Goal: Task Accomplishment & Management: Complete application form

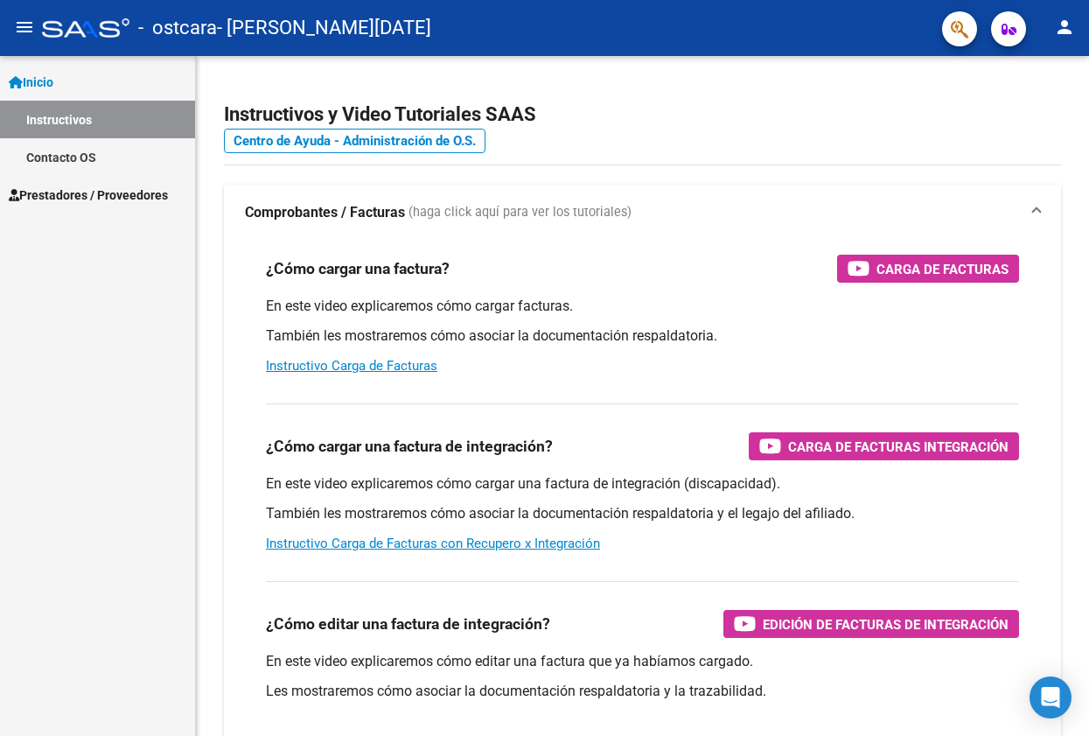
click at [90, 189] on span "Prestadores / Proveedores" at bounding box center [88, 194] width 159 height 19
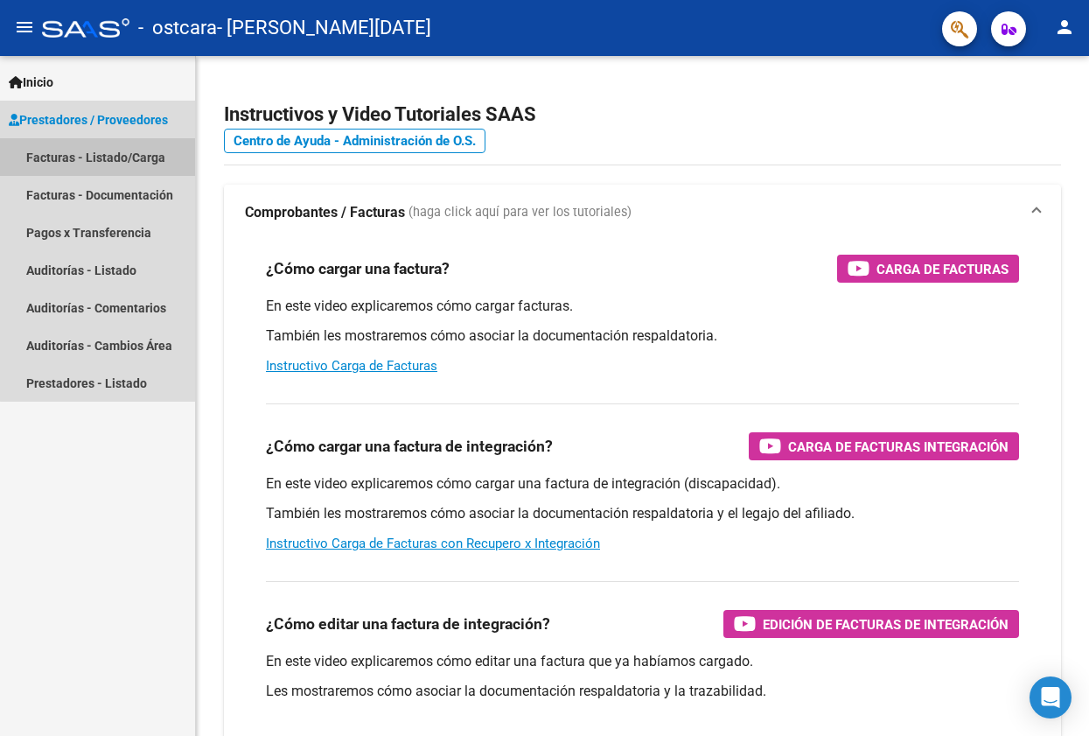
click at [134, 157] on link "Facturas - Listado/Carga" at bounding box center [97, 157] width 195 height 38
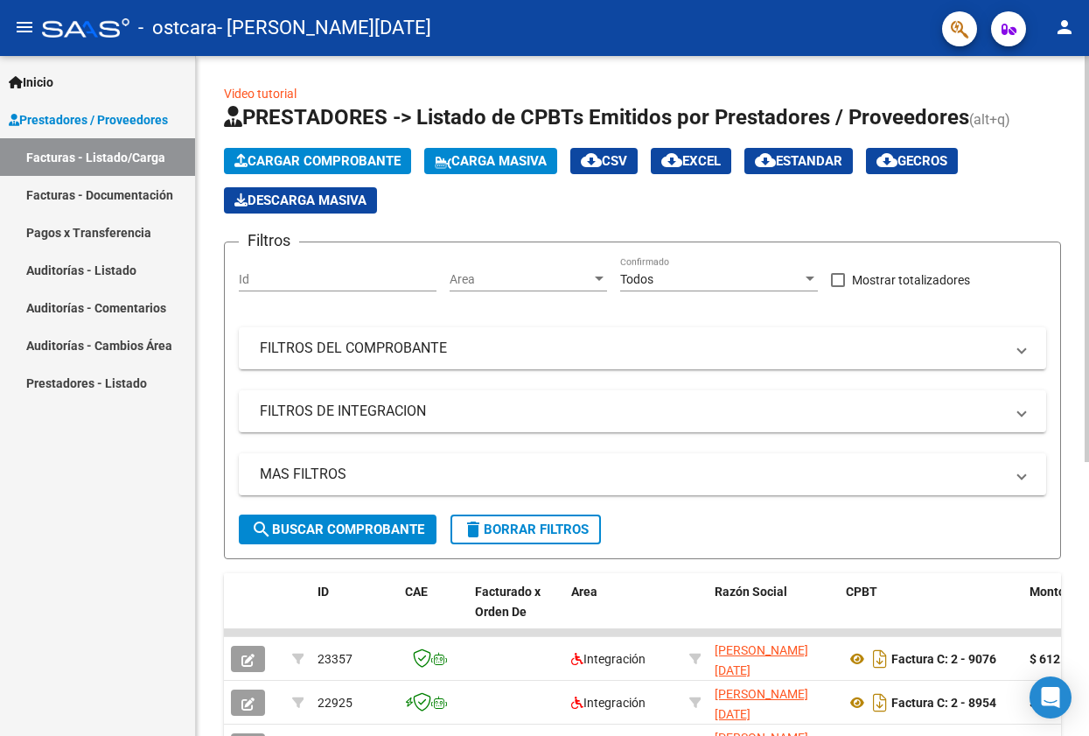
click at [334, 161] on span "Cargar Comprobante" at bounding box center [317, 161] width 166 height 16
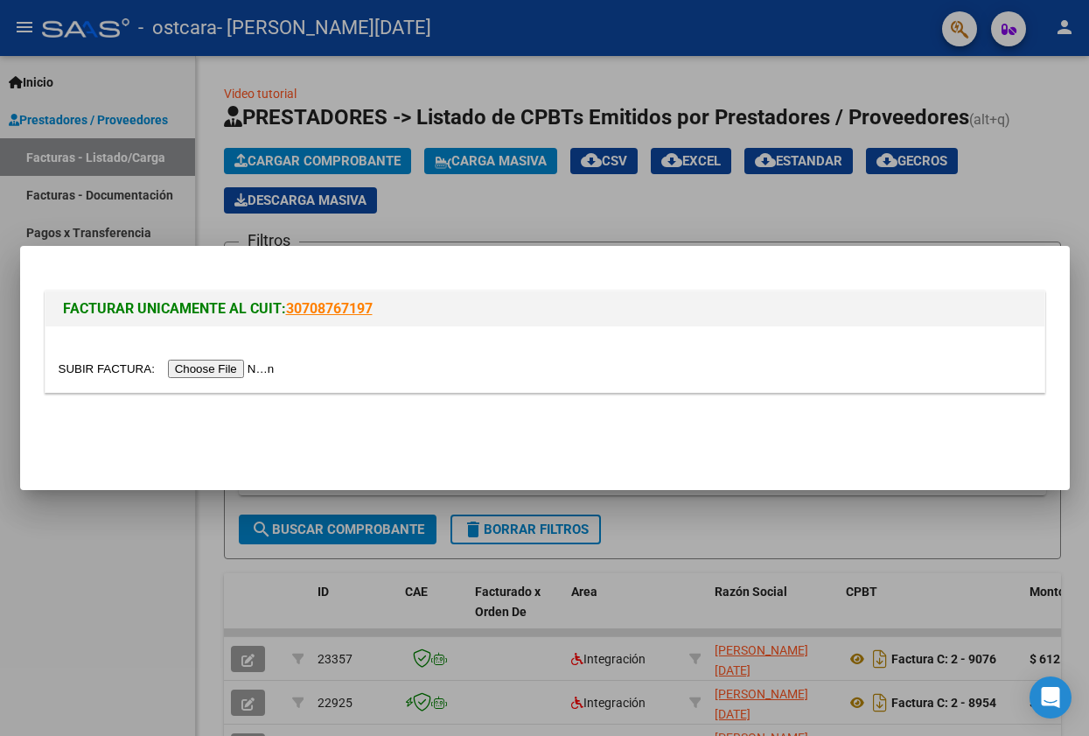
click at [262, 370] on input "file" at bounding box center [169, 369] width 221 height 18
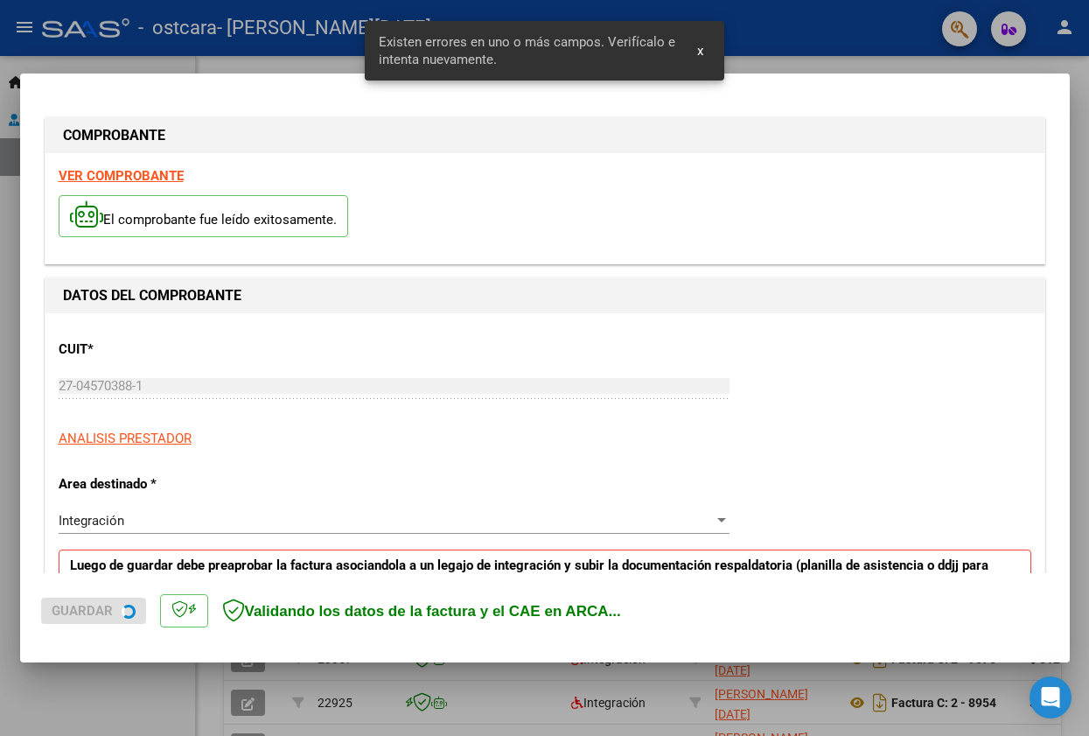
scroll to position [338, 0]
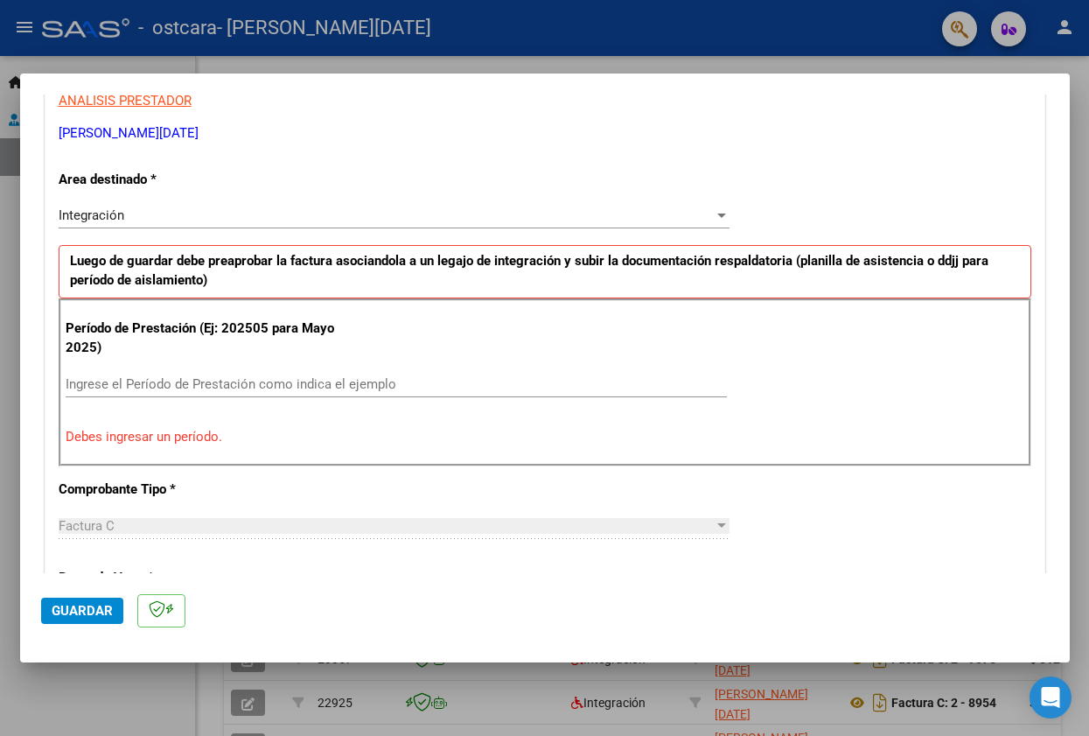
click at [407, 384] on input "Ingrese el Período de Prestación como indica el ejemplo" at bounding box center [396, 384] width 661 height 16
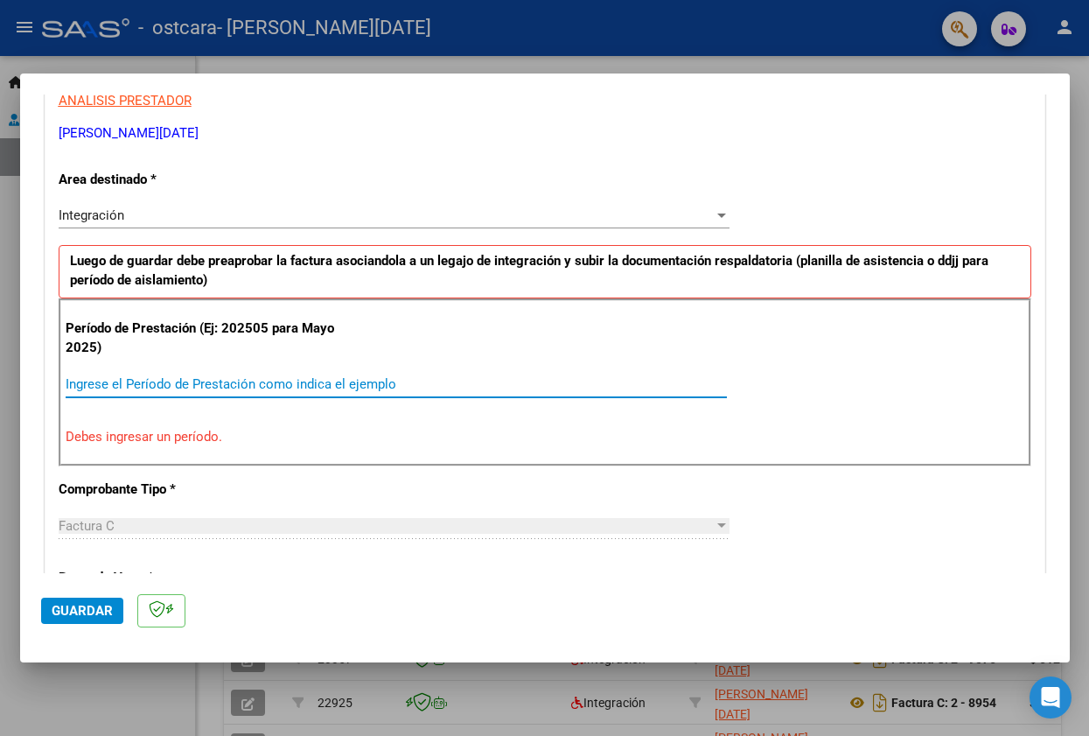
click at [408, 386] on input "Ingrese el Período de Prestación como indica el ejemplo" at bounding box center [396, 384] width 661 height 16
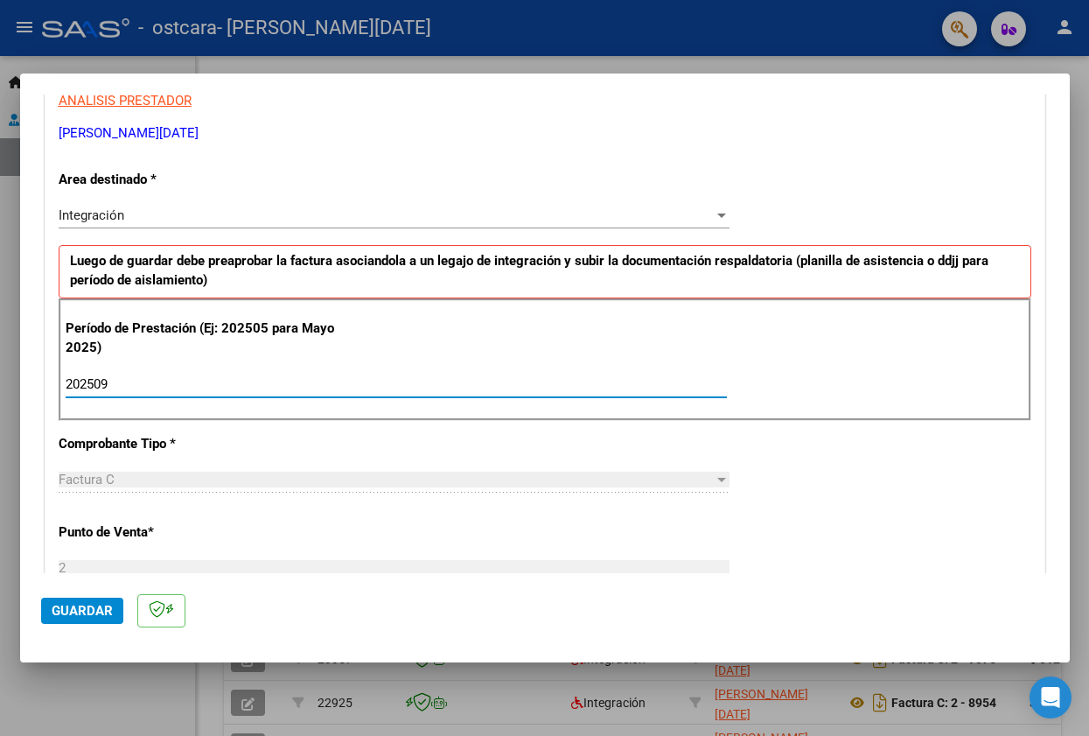
type input "202509"
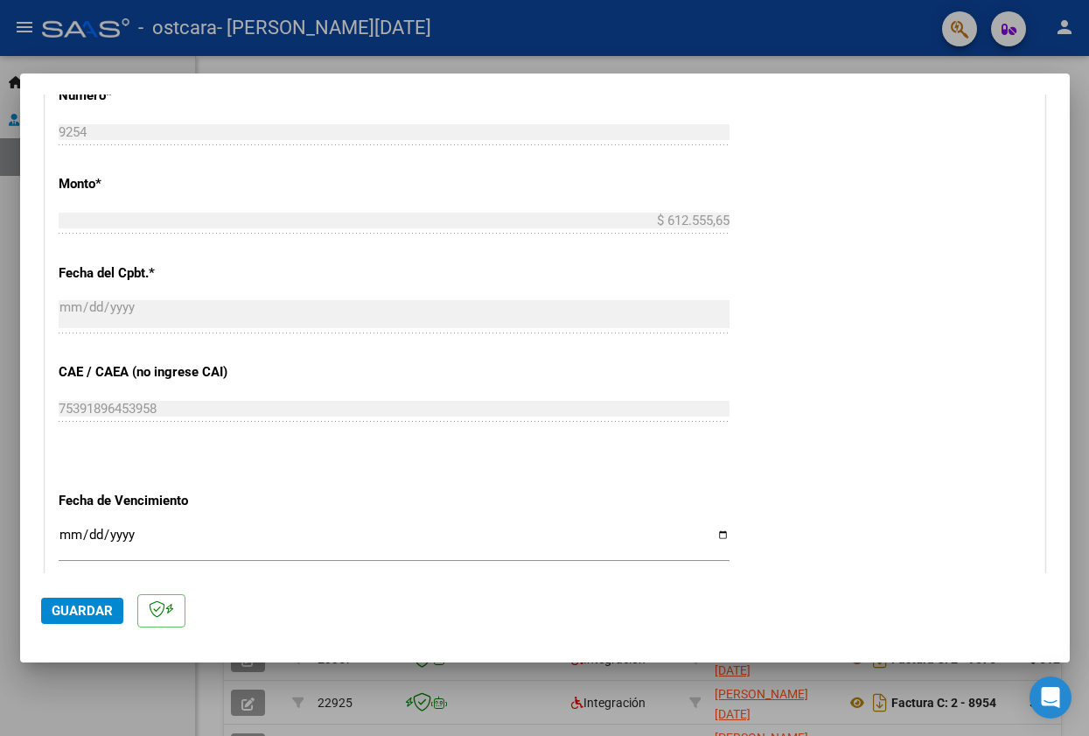
scroll to position [1115, 0]
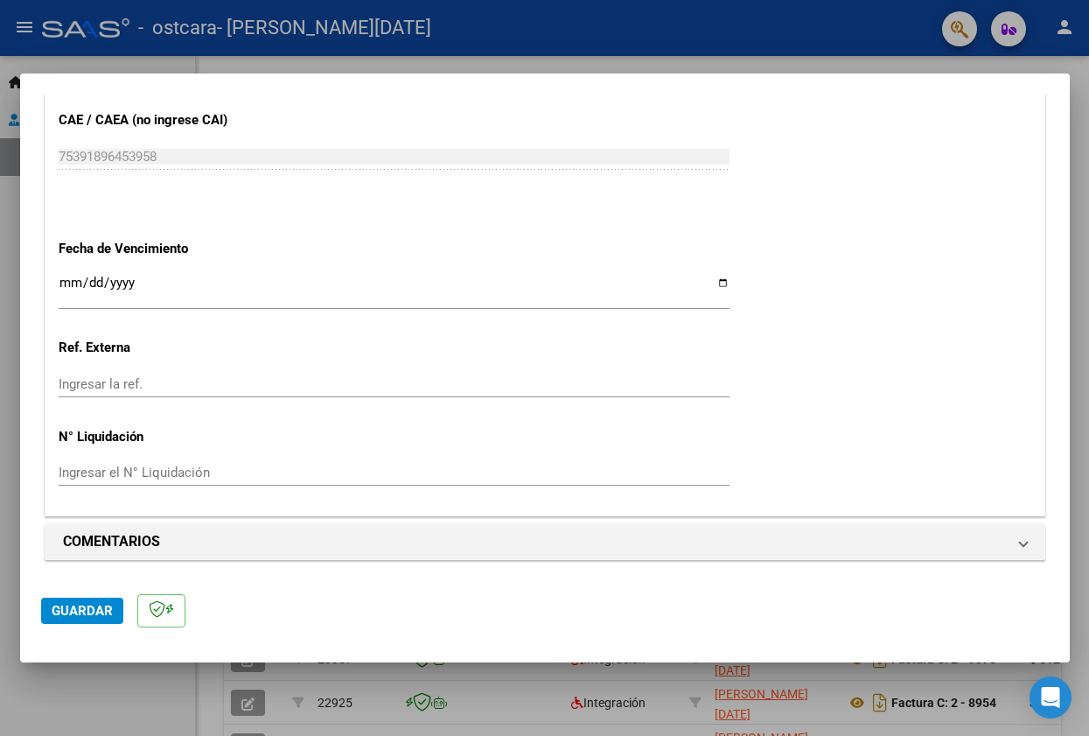
click at [709, 283] on input "Ingresar la fecha" at bounding box center [394, 290] width 671 height 28
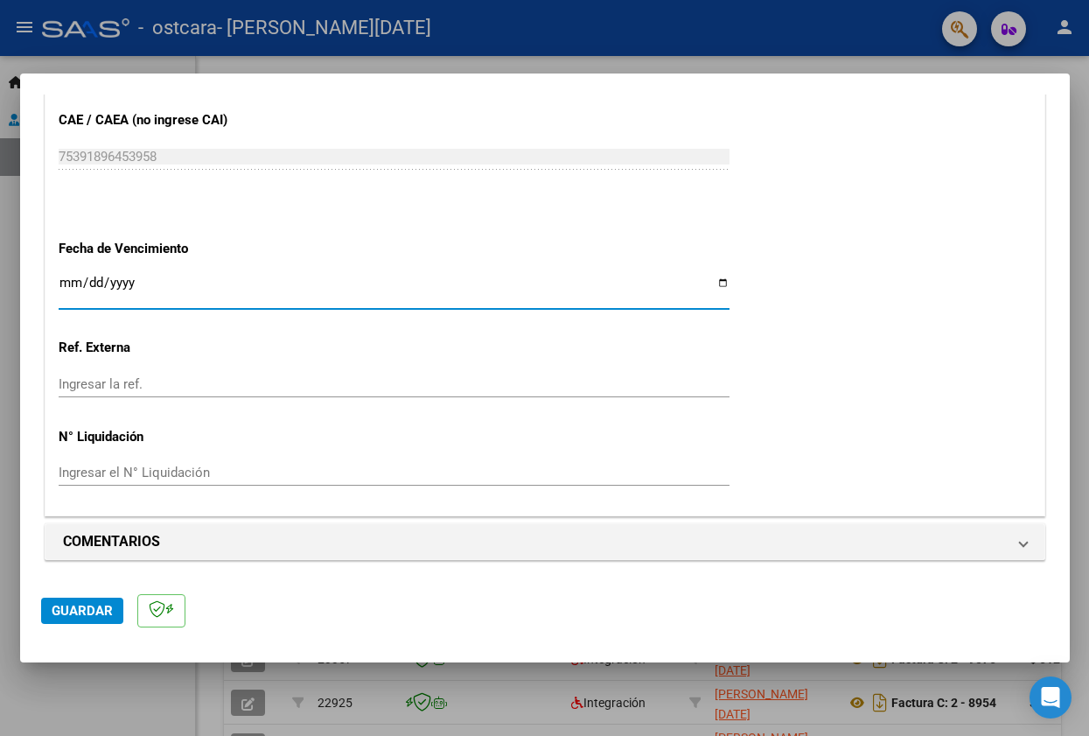
type input "[DATE]"
click at [68, 615] on span "Guardar" at bounding box center [82, 611] width 61 height 16
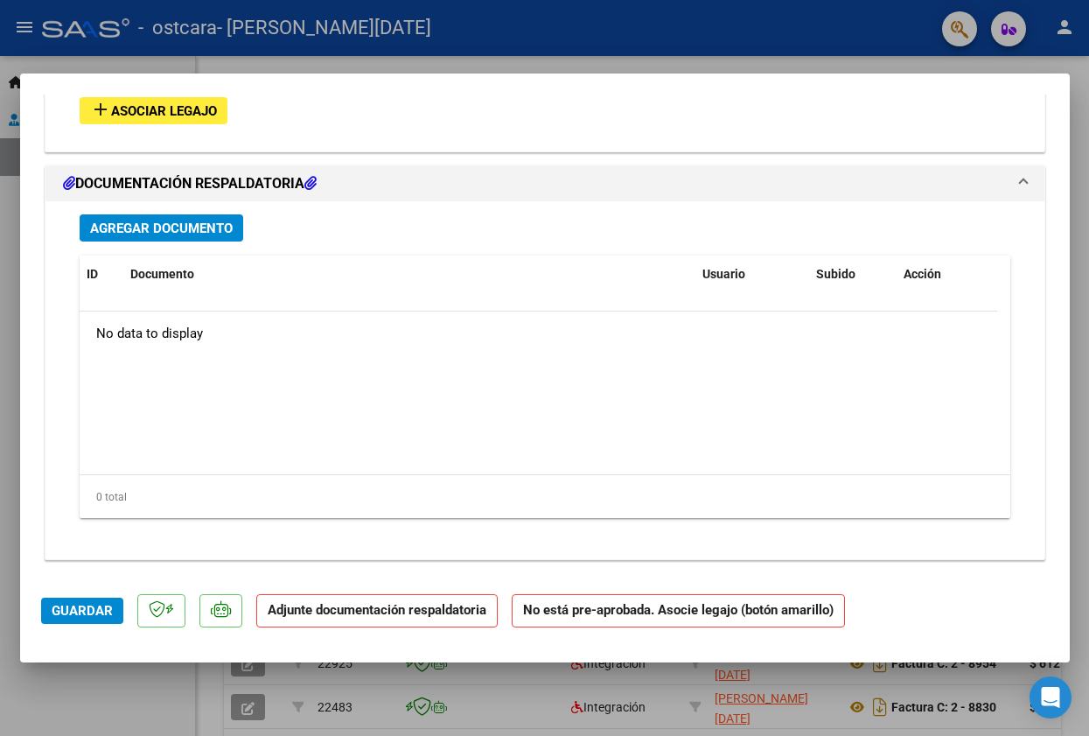
scroll to position [1182, 0]
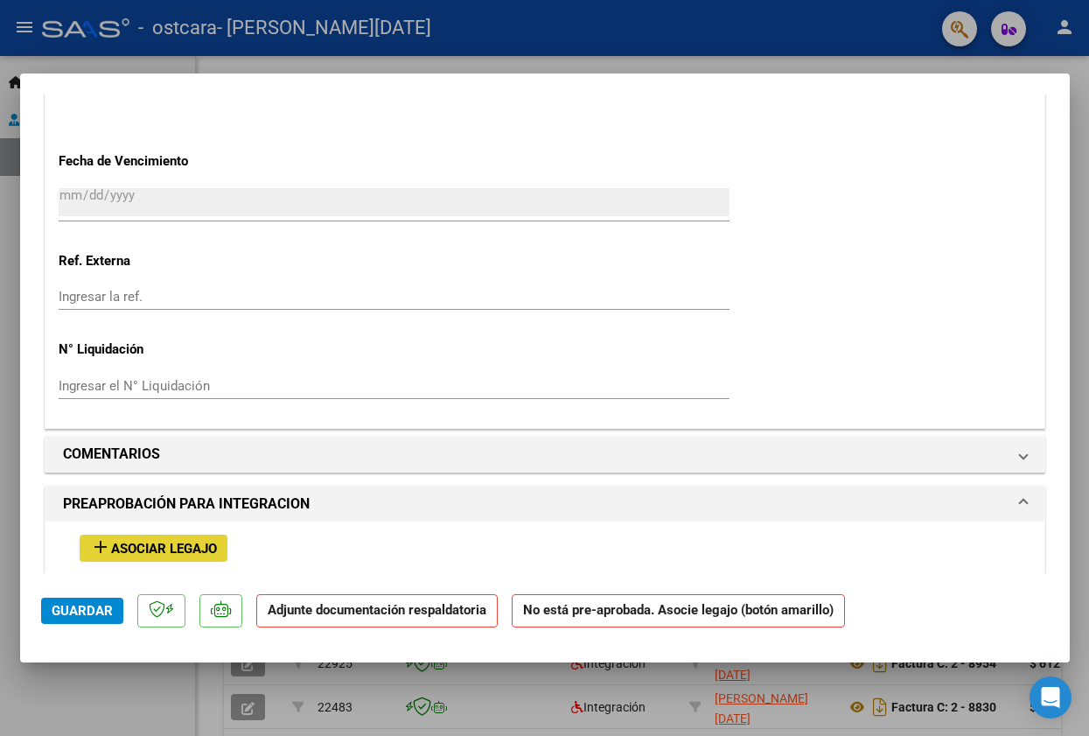
click at [124, 537] on button "add Asociar Legajo" at bounding box center [154, 548] width 148 height 27
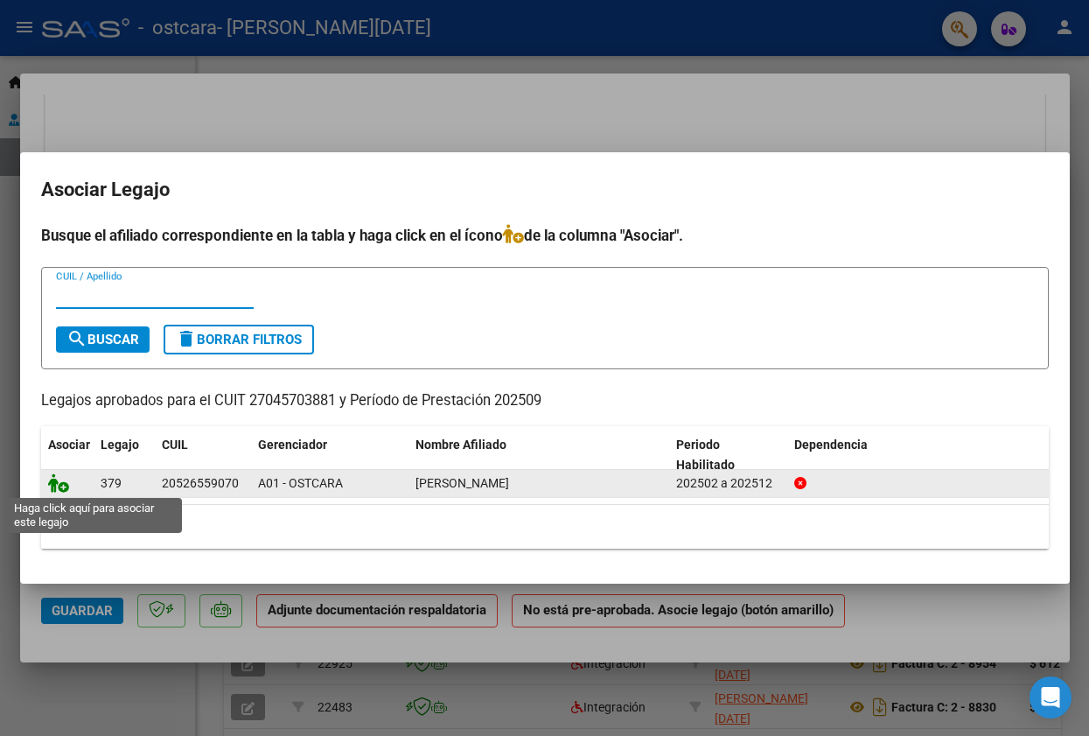
click at [61, 490] on icon at bounding box center [58, 482] width 21 height 19
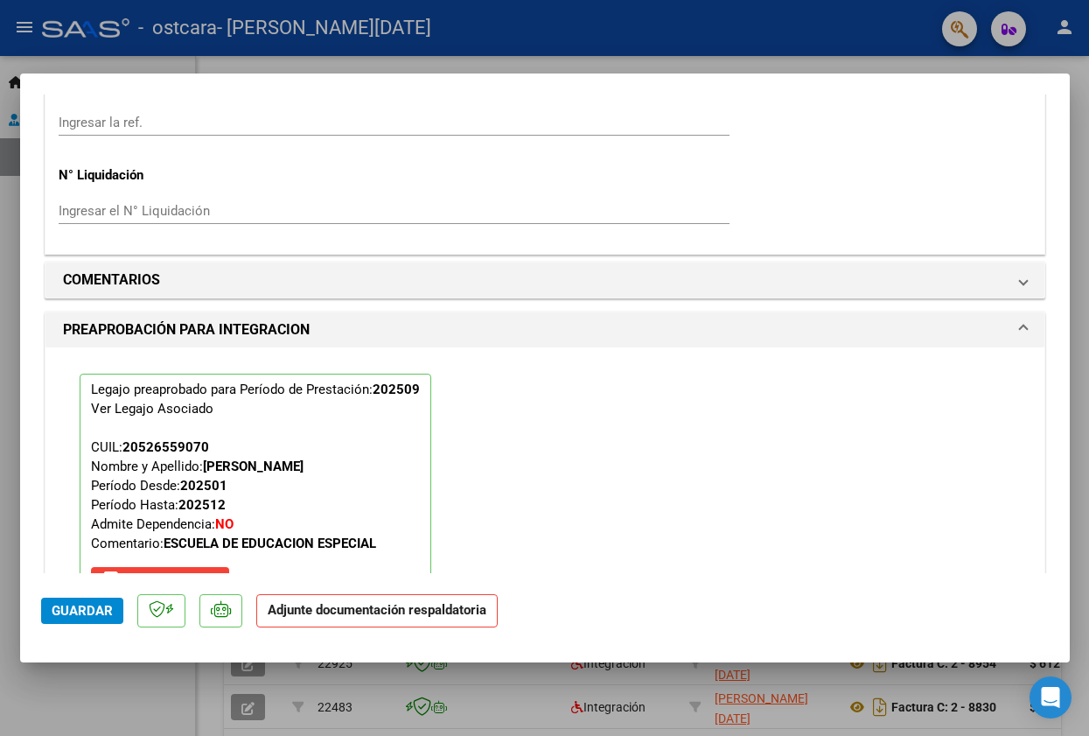
scroll to position [1752, 0]
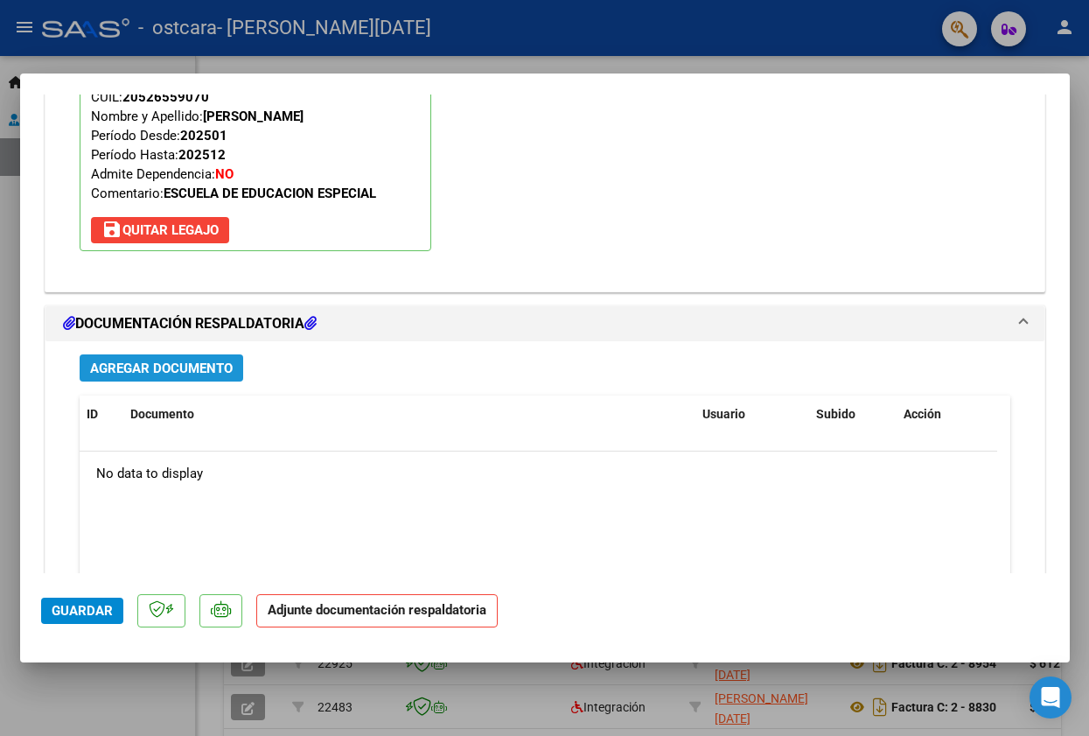
click at [152, 374] on span "Agregar Documento" at bounding box center [161, 368] width 143 height 16
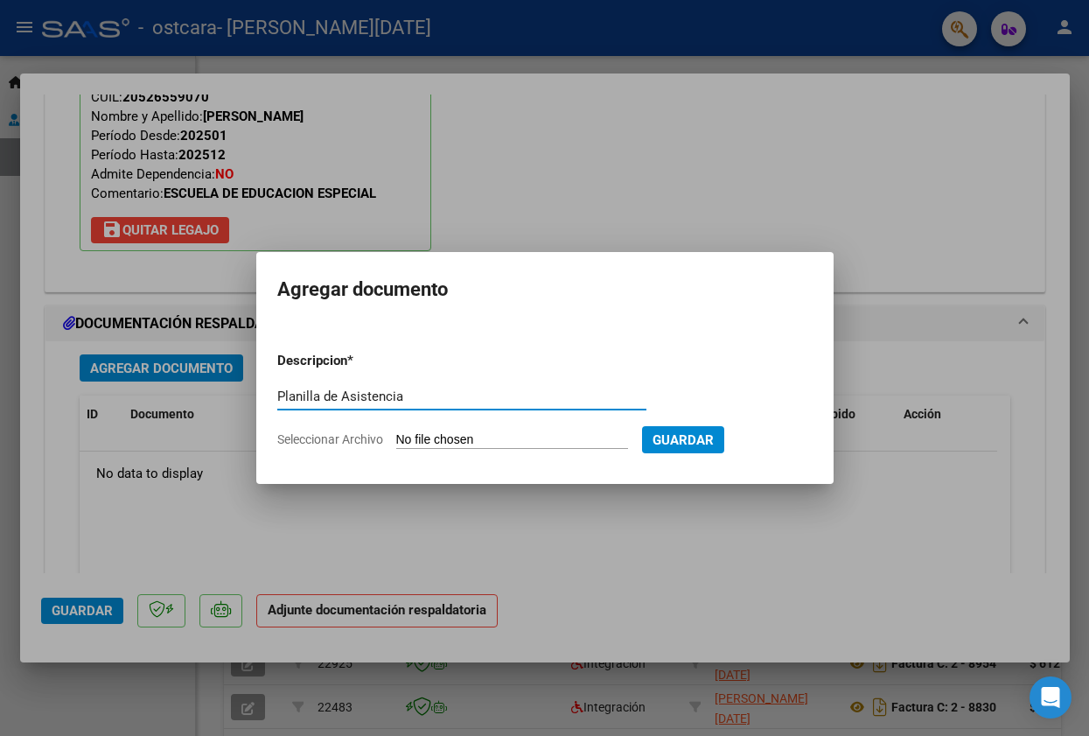
type input "Planilla de Asistencia"
click at [564, 442] on input "Seleccionar Archivo" at bounding box center [512, 440] width 232 height 17
type input "C:\fakepath\Planilla de Asistencia.pdf"
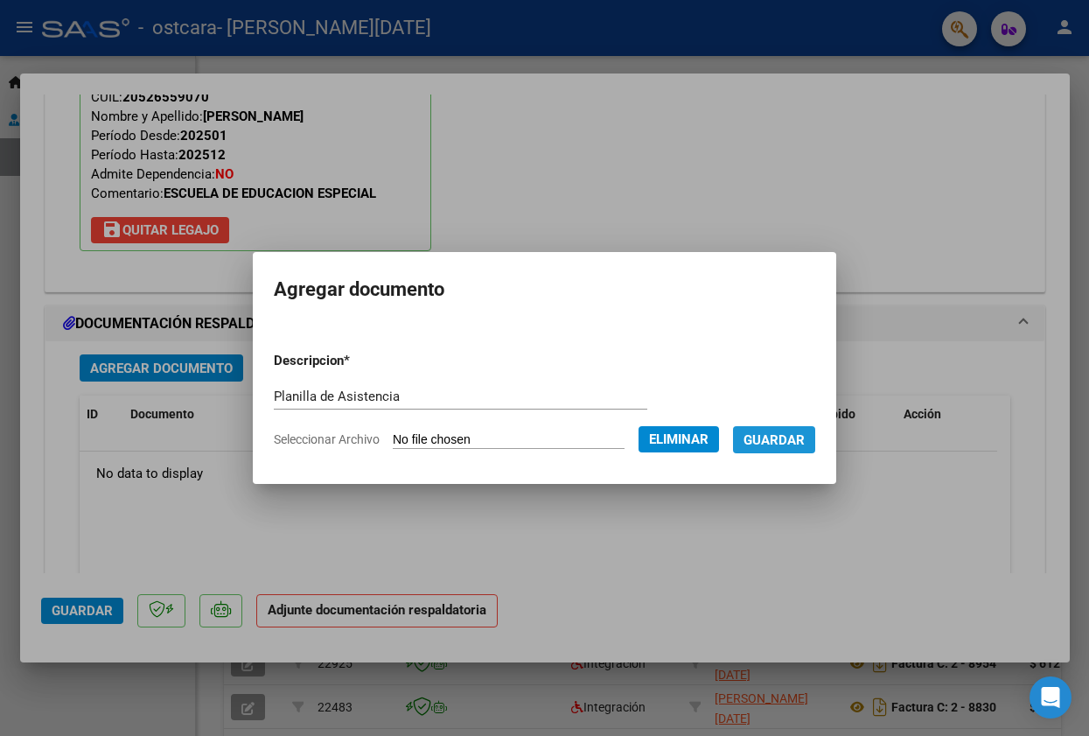
click at [801, 444] on span "Guardar" at bounding box center [774, 440] width 61 height 16
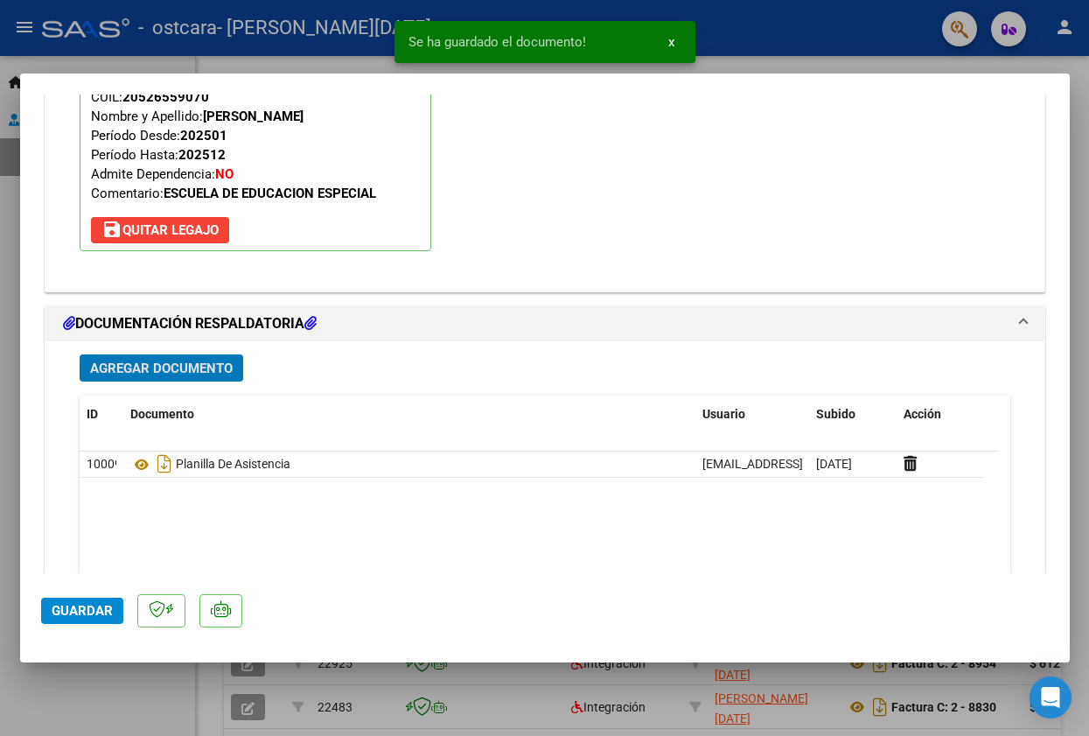
click at [85, 613] on span "Guardar" at bounding box center [82, 611] width 61 height 16
click at [1059, 62] on div at bounding box center [544, 368] width 1089 height 736
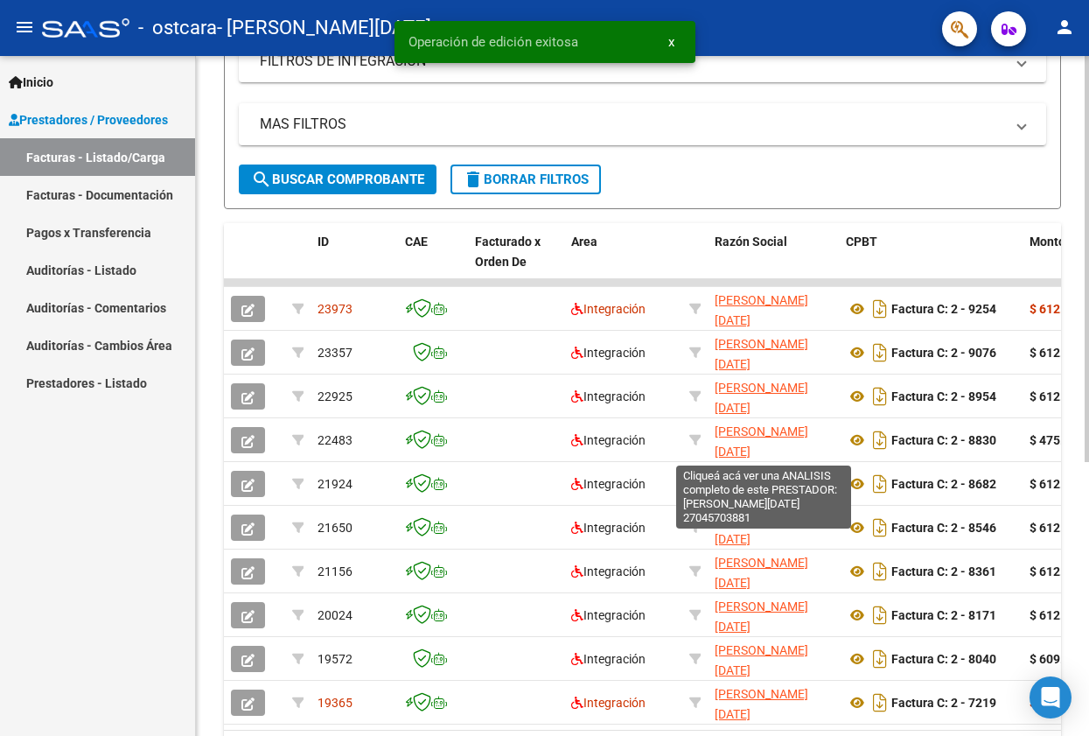
scroll to position [0, 0]
